Goal: Task Accomplishment & Management: Manage account settings

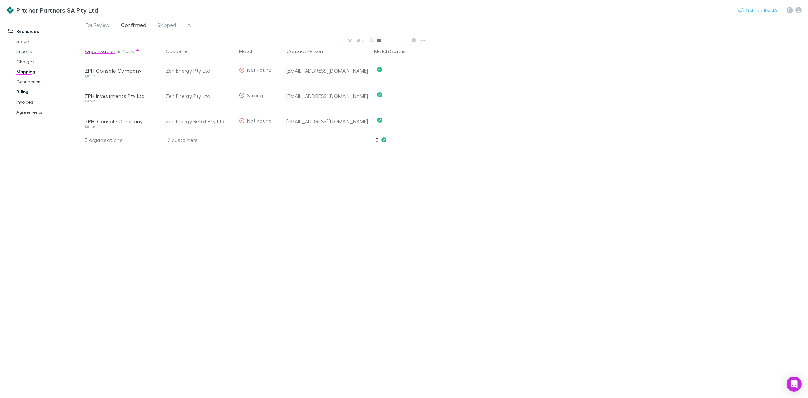
click at [25, 91] on link "Billing" at bounding box center [50, 92] width 80 height 10
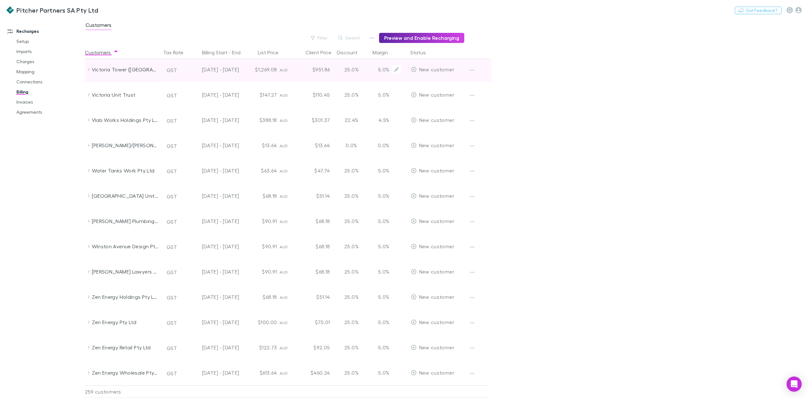
scroll to position [5962, 0]
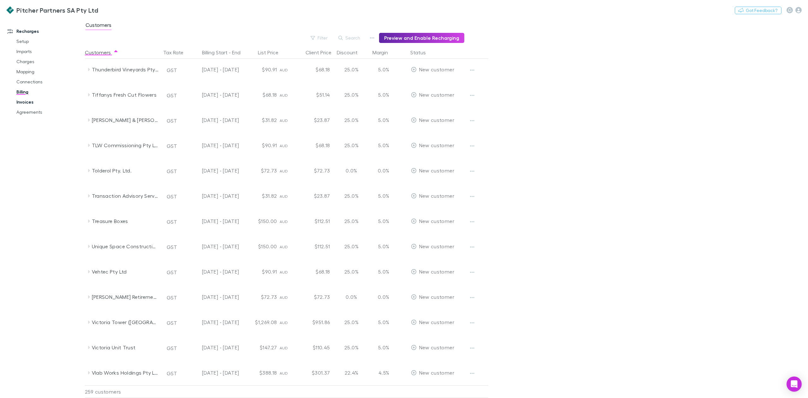
click at [26, 103] on link "Invoices" at bounding box center [50, 102] width 80 height 10
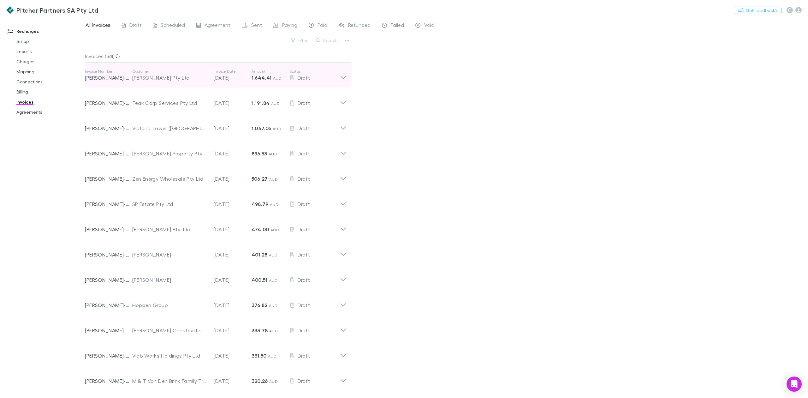
click at [343, 76] on icon at bounding box center [343, 75] width 7 height 13
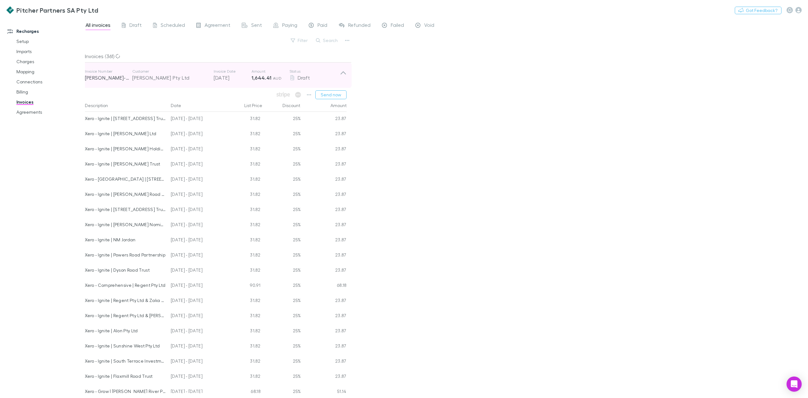
click at [343, 76] on icon at bounding box center [343, 75] width 7 height 13
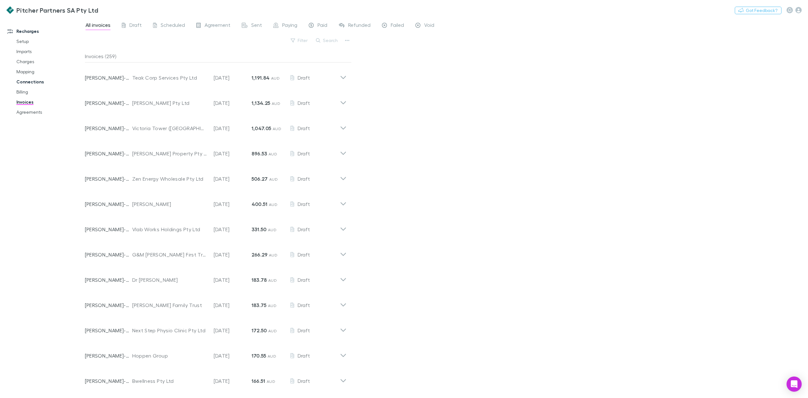
click at [24, 81] on link "Connections" at bounding box center [50, 82] width 80 height 10
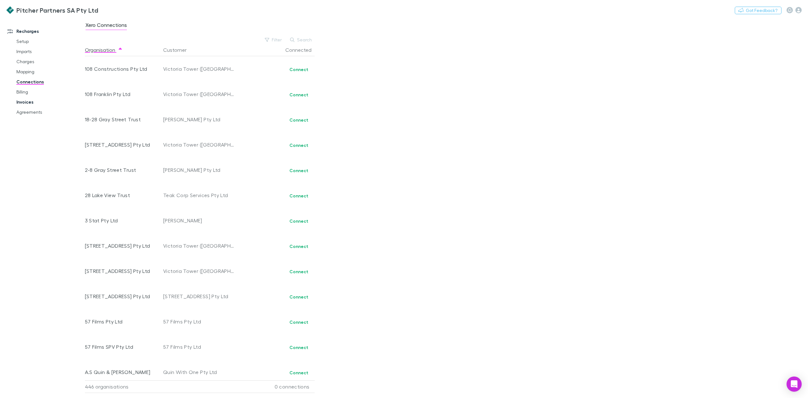
click at [26, 101] on link "Invoices" at bounding box center [50, 102] width 80 height 10
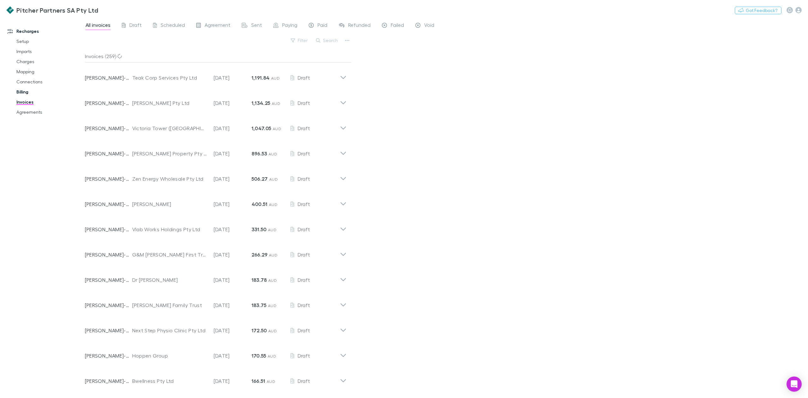
click at [25, 91] on link "Billing" at bounding box center [50, 92] width 80 height 10
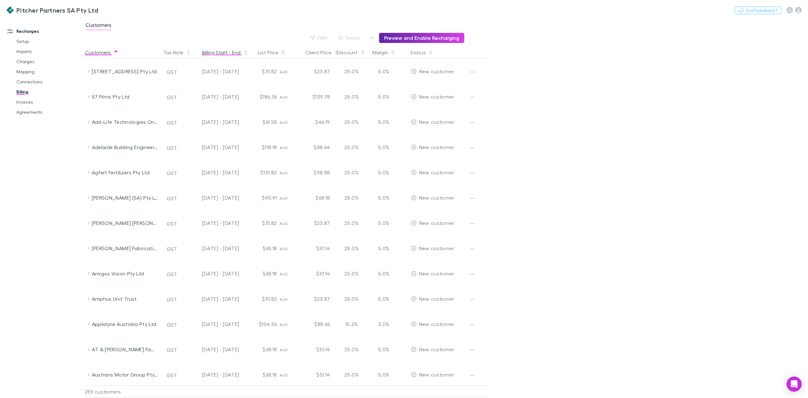
click at [245, 53] on icon "button" at bounding box center [245, 52] width 3 height 5
click at [245, 53] on icon "button" at bounding box center [245, 54] width 3 height 2
click at [798, 10] on icon "button" at bounding box center [799, 10] width 6 height 6
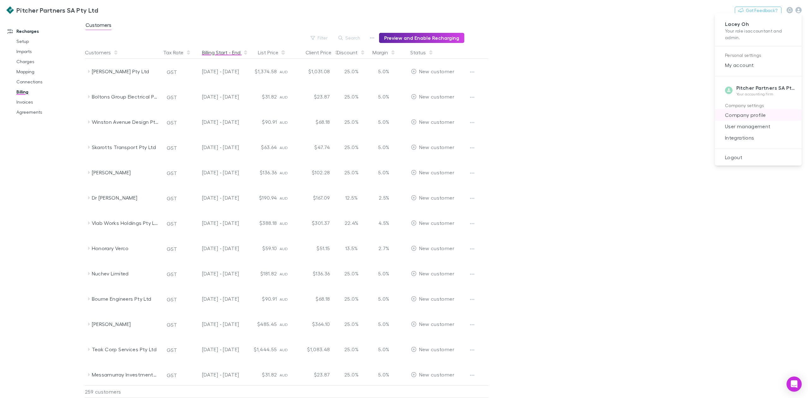
click at [750, 115] on span "Company profile" at bounding box center [758, 115] width 77 height 8
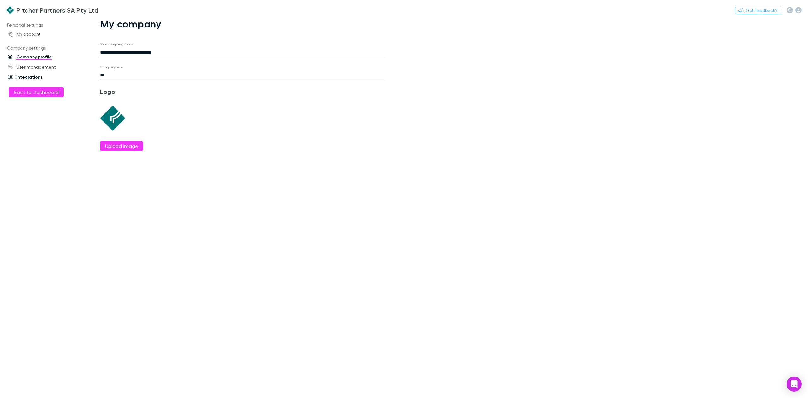
click at [24, 77] on link "Integrations" at bounding box center [45, 77] width 89 height 10
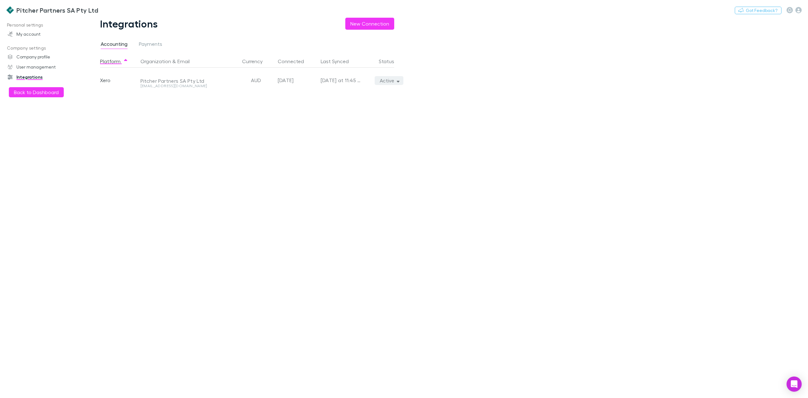
click at [398, 81] on icon "button" at bounding box center [398, 81] width 3 height 2
click at [506, 80] on div at bounding box center [404, 199] width 808 height 398
